Goal: Task Accomplishment & Management: Use online tool/utility

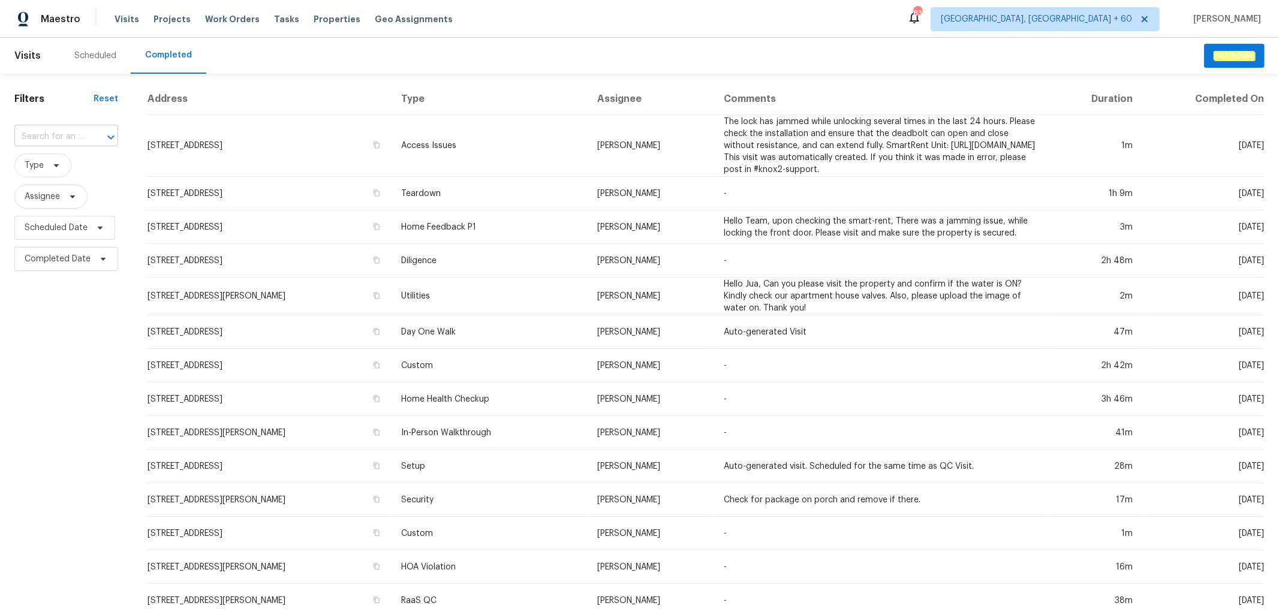
click at [58, 130] on input "text" at bounding box center [49, 137] width 70 height 19
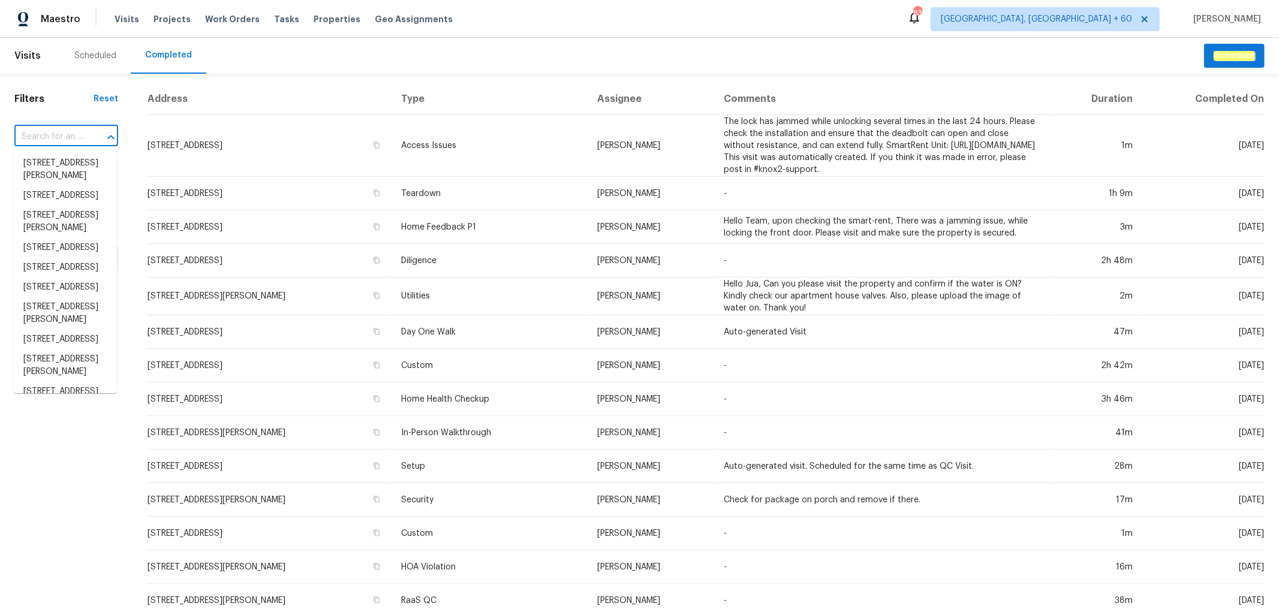
paste input "[STREET_ADDRESS]"
type input "[STREET_ADDRESS]"
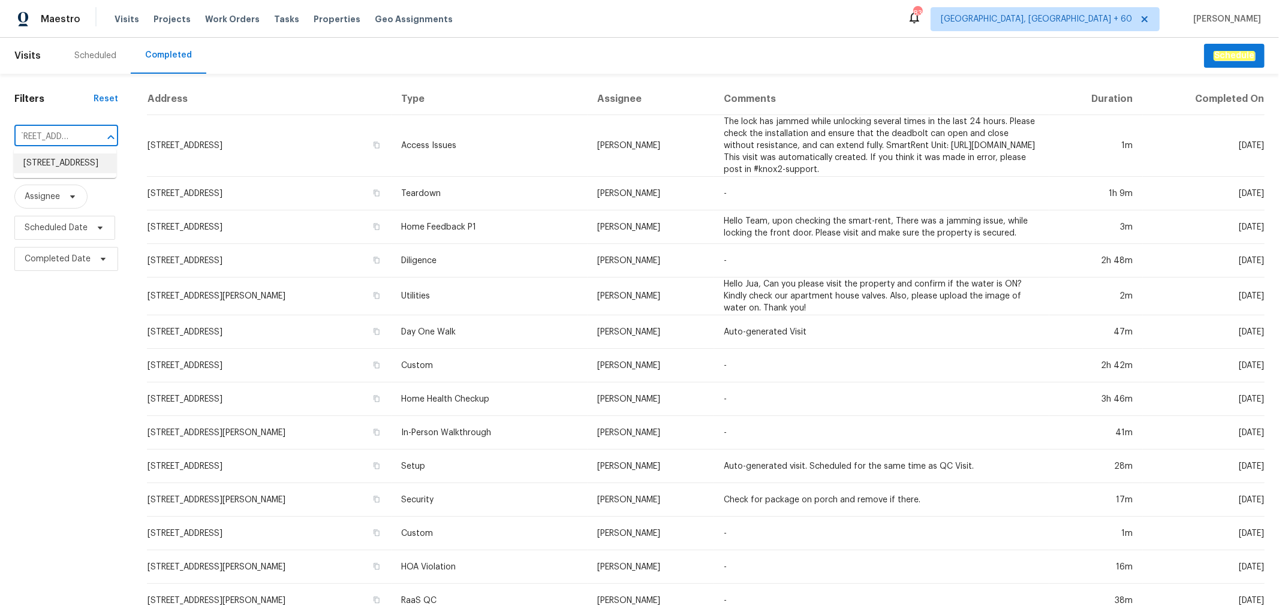
click at [75, 163] on li "[STREET_ADDRESS]" at bounding box center [65, 163] width 102 height 20
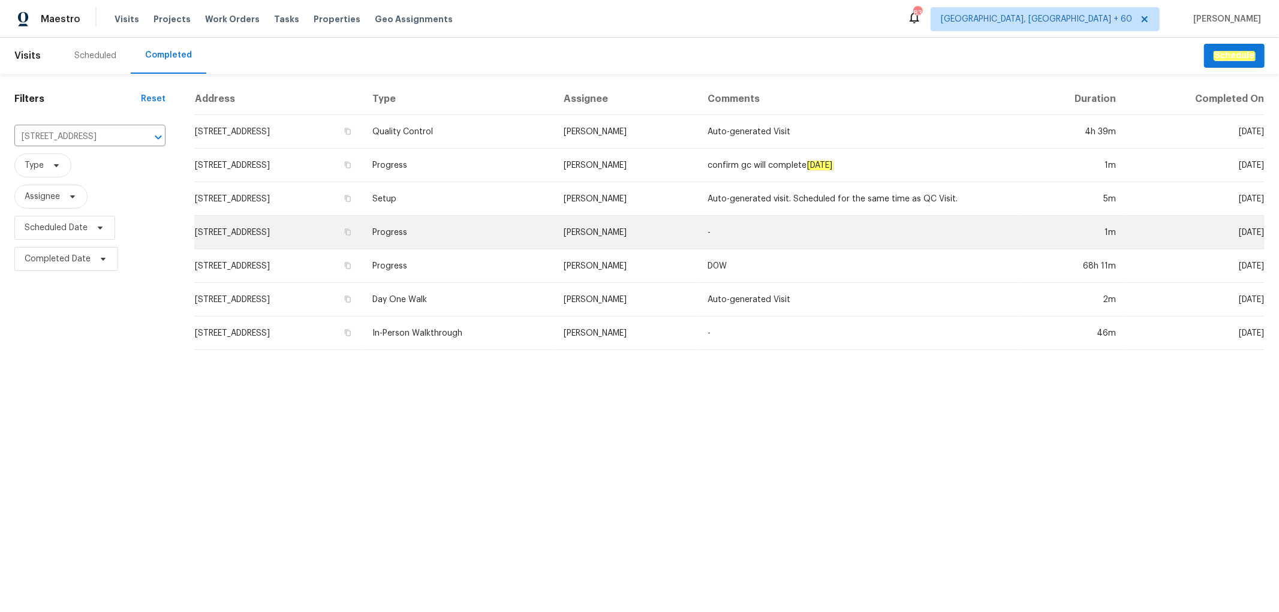
click at [518, 221] on td "Progress" at bounding box center [458, 233] width 191 height 34
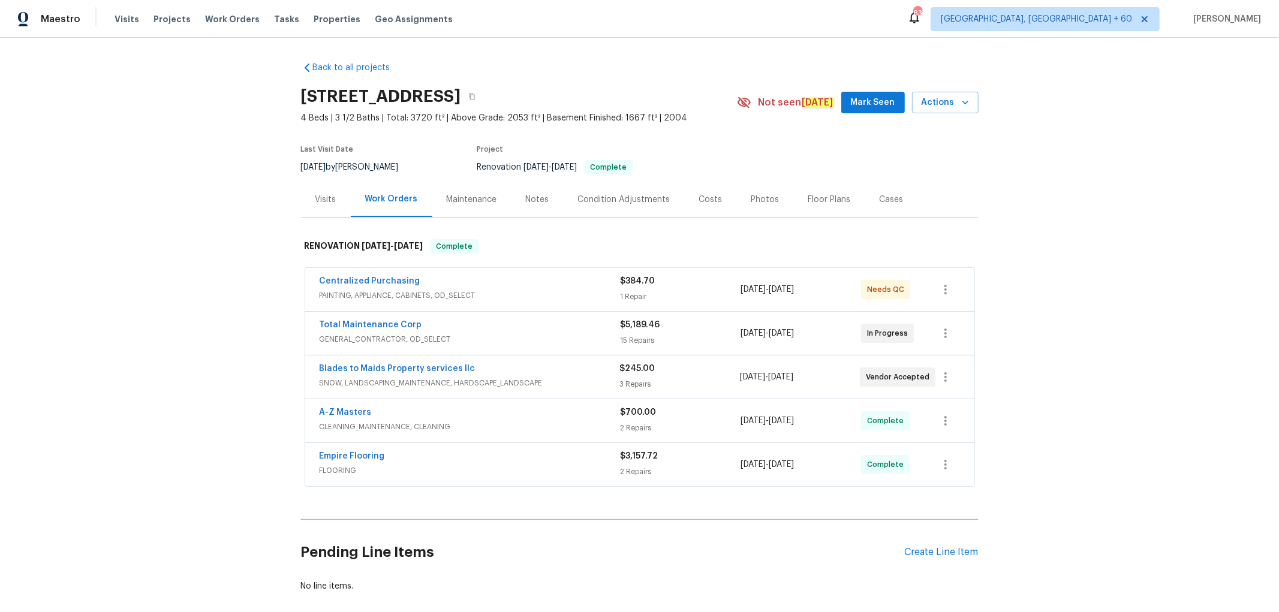
click at [751, 202] on div "Photos" at bounding box center [765, 200] width 28 height 12
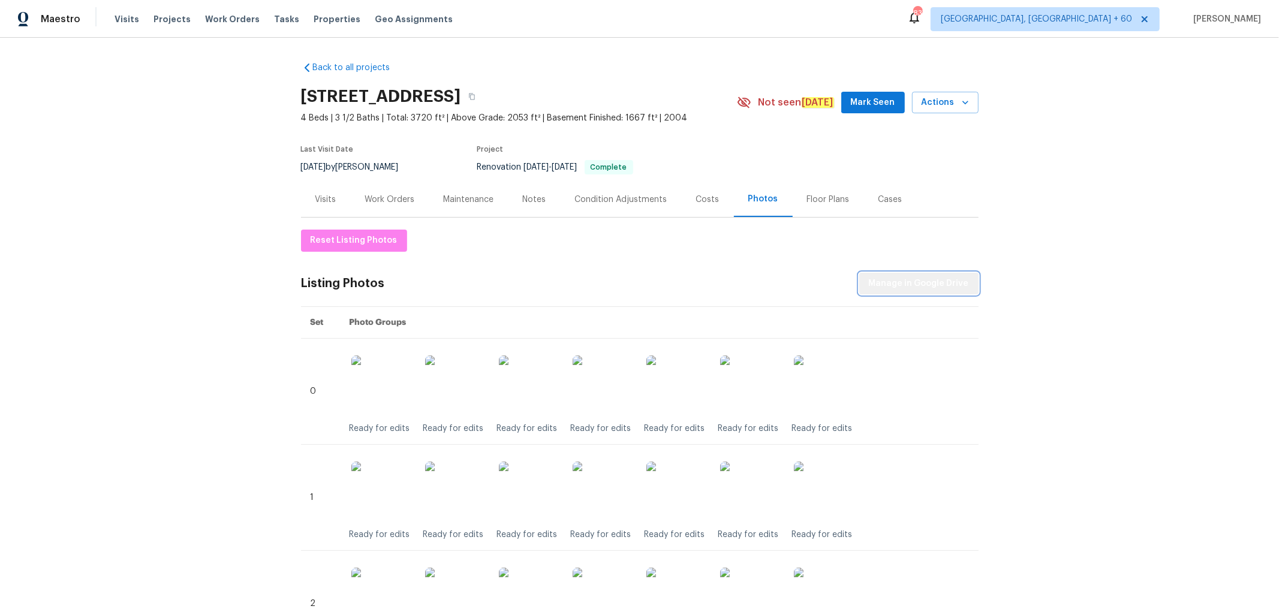
click at [928, 278] on span "Manage in Google Drive" at bounding box center [919, 283] width 100 height 15
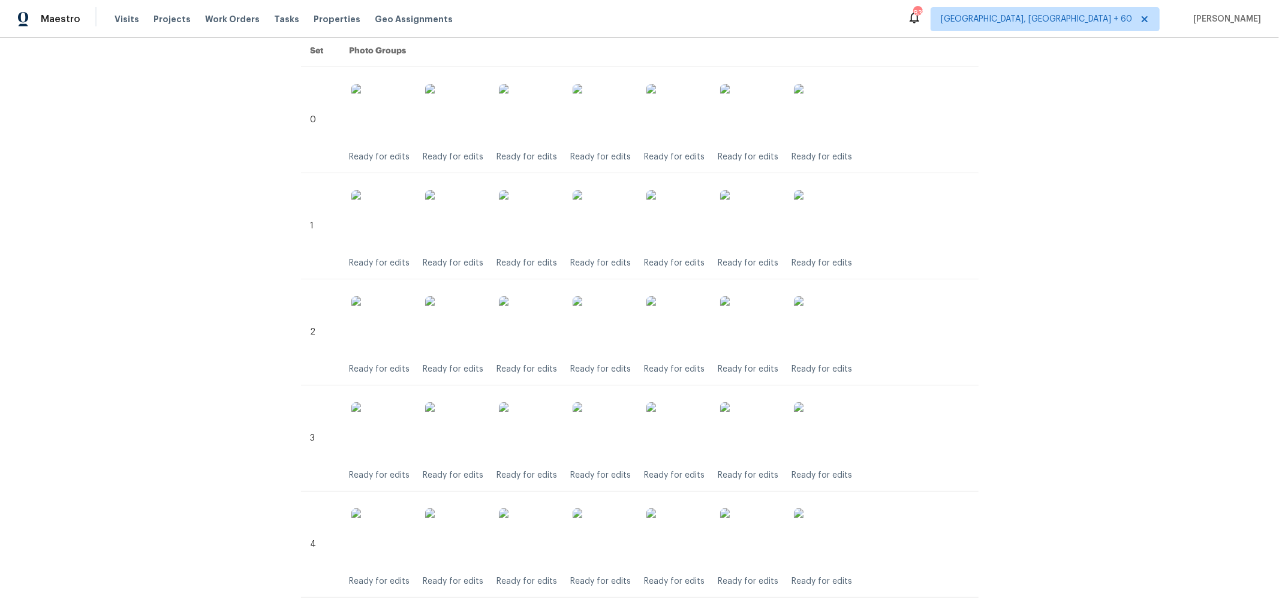
scroll to position [67, 0]
